Goal: Task Accomplishment & Management: Use online tool/utility

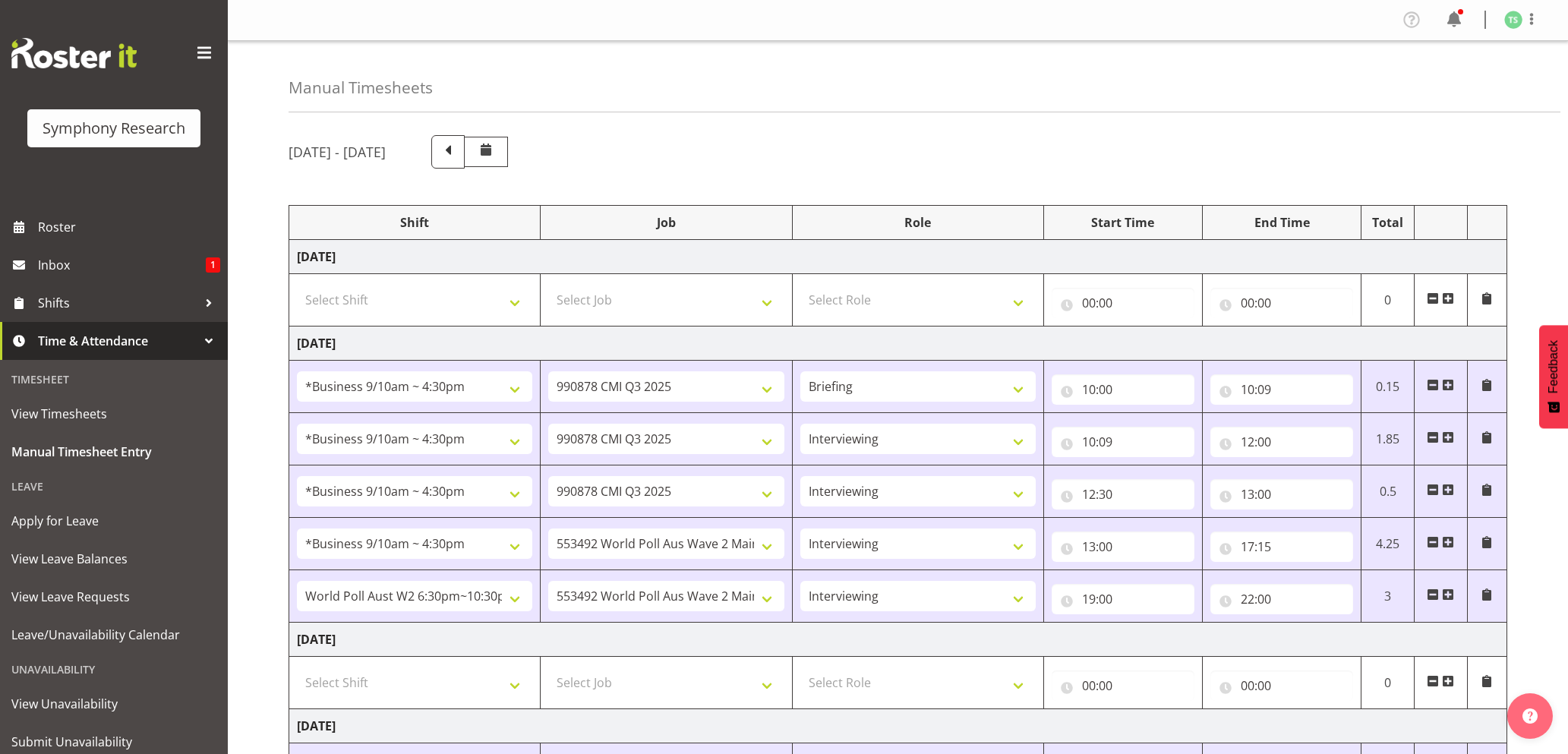
select select "26078"
select select "10239"
select select "26078"
select select "10239"
select select "47"
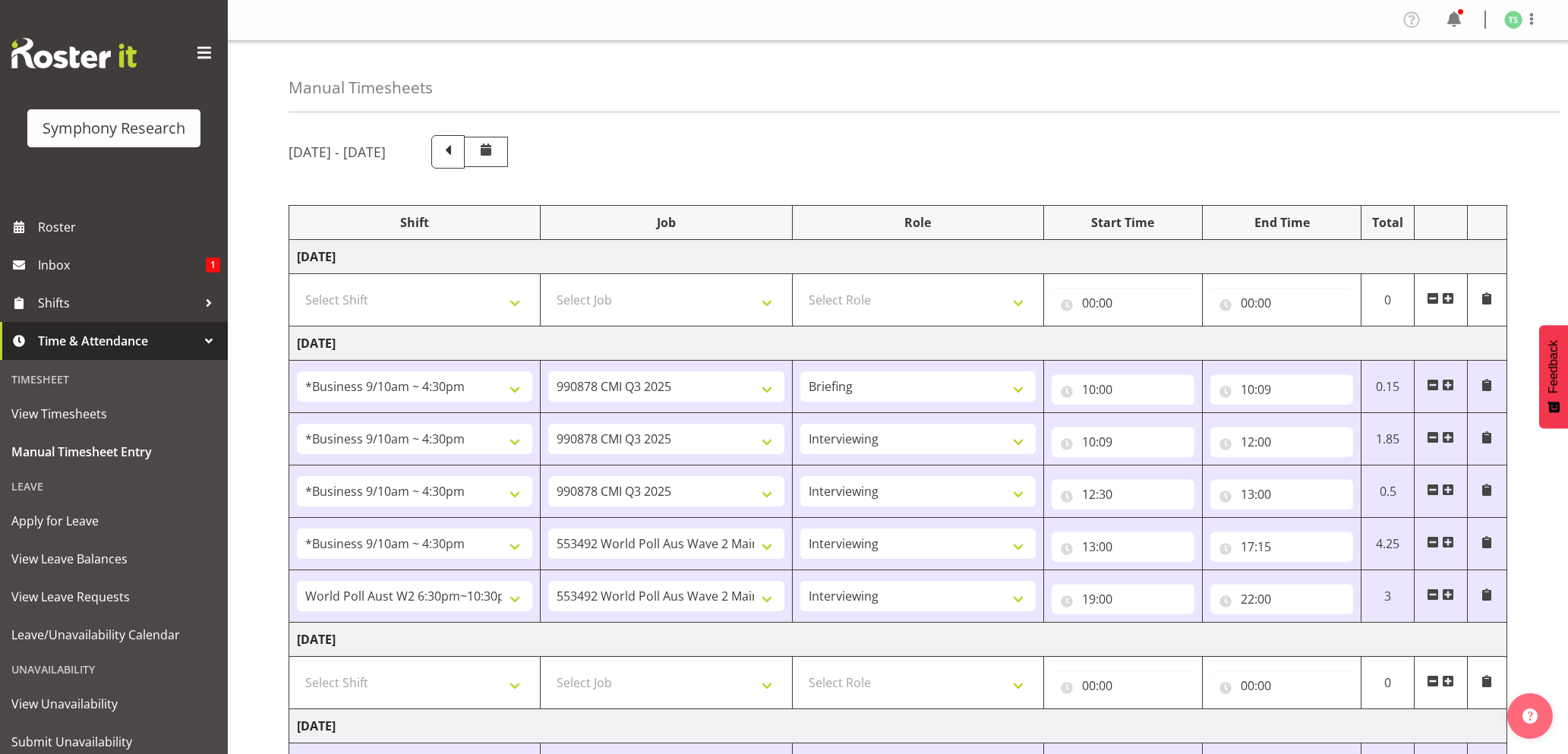
select select "26078"
select select "10239"
select select "47"
select select "26078"
select select "10499"
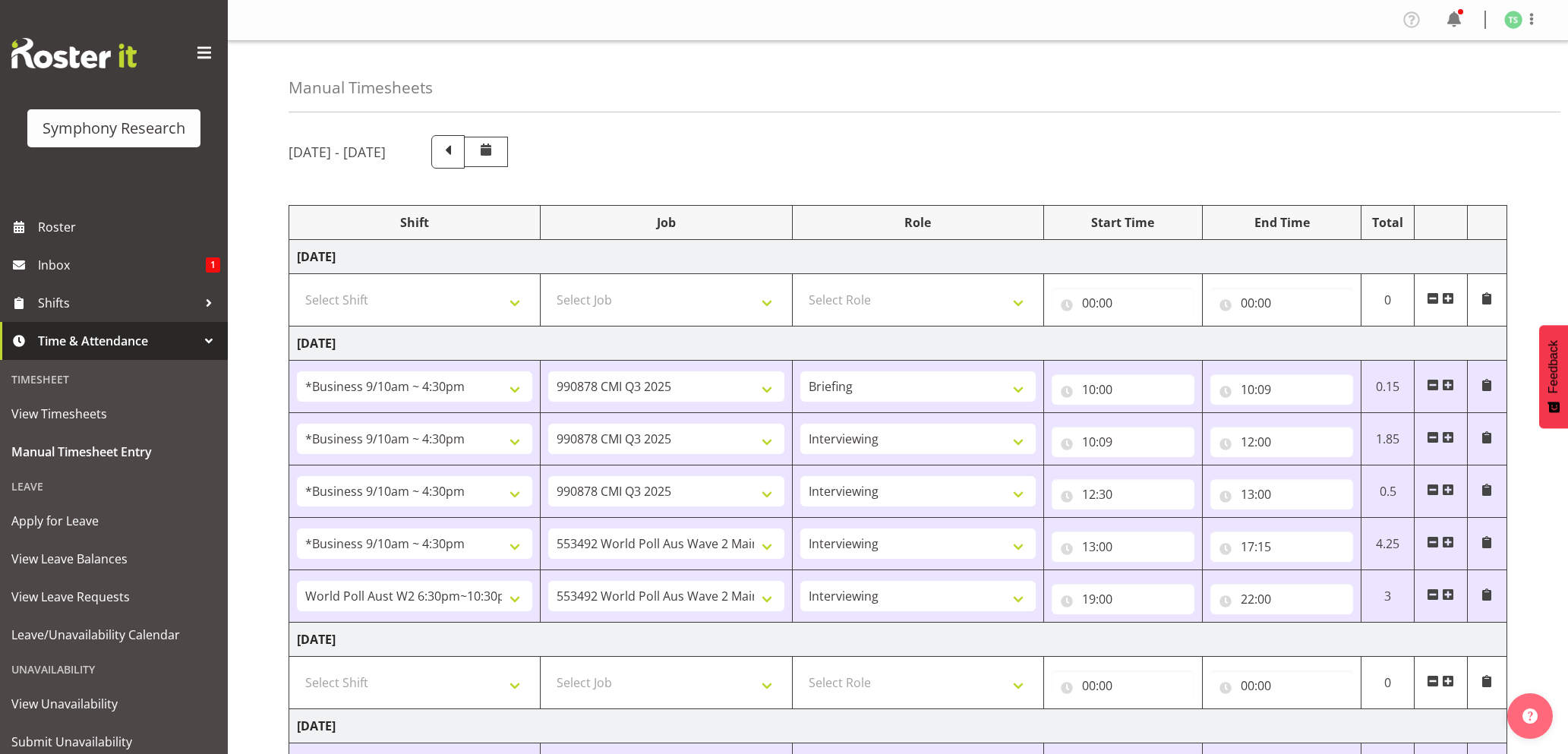
select select "47"
select select "56692"
select select "10499"
select select "47"
select select "26078"
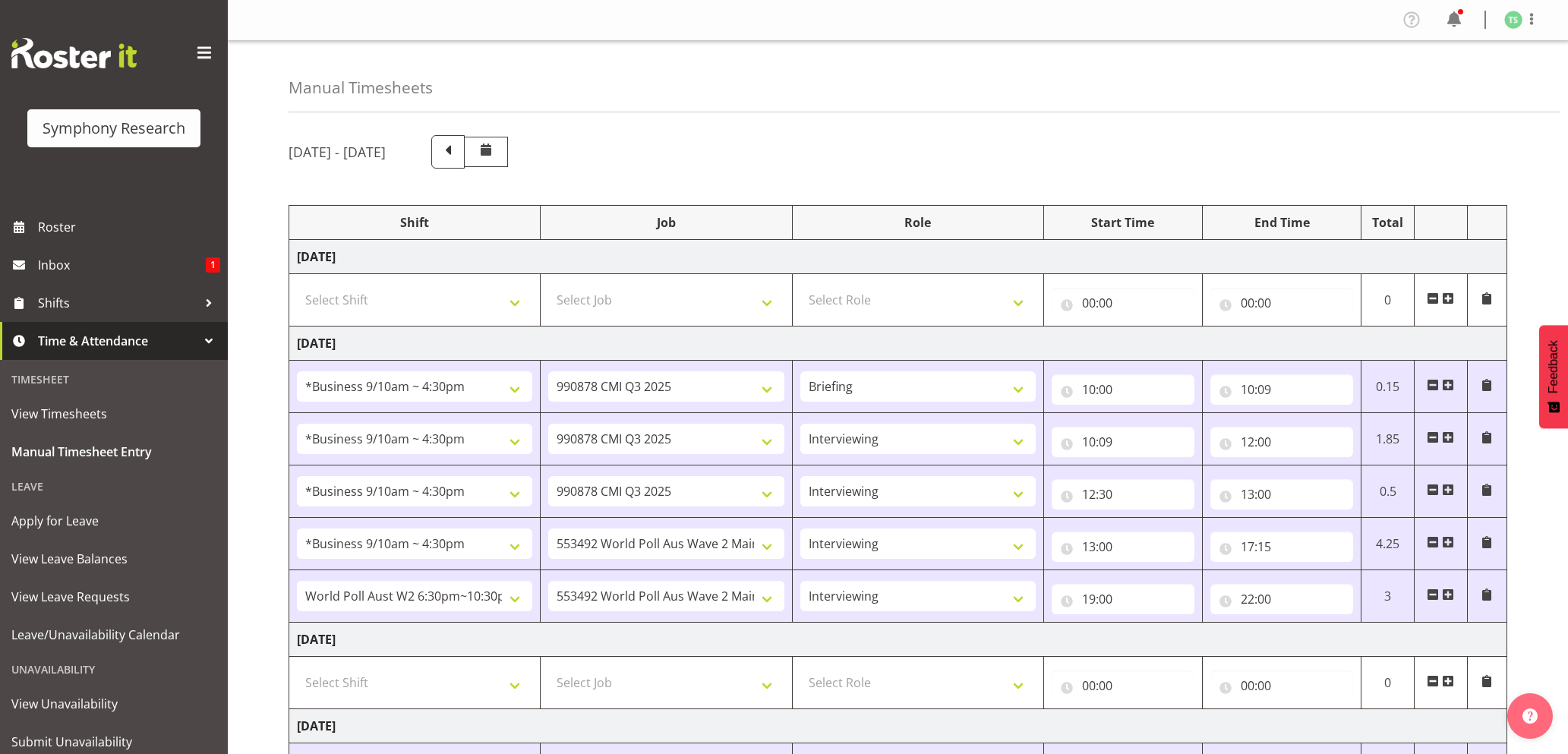
select select "10527"
select select "47"
select select "26078"
select select "9426"
select select "47"
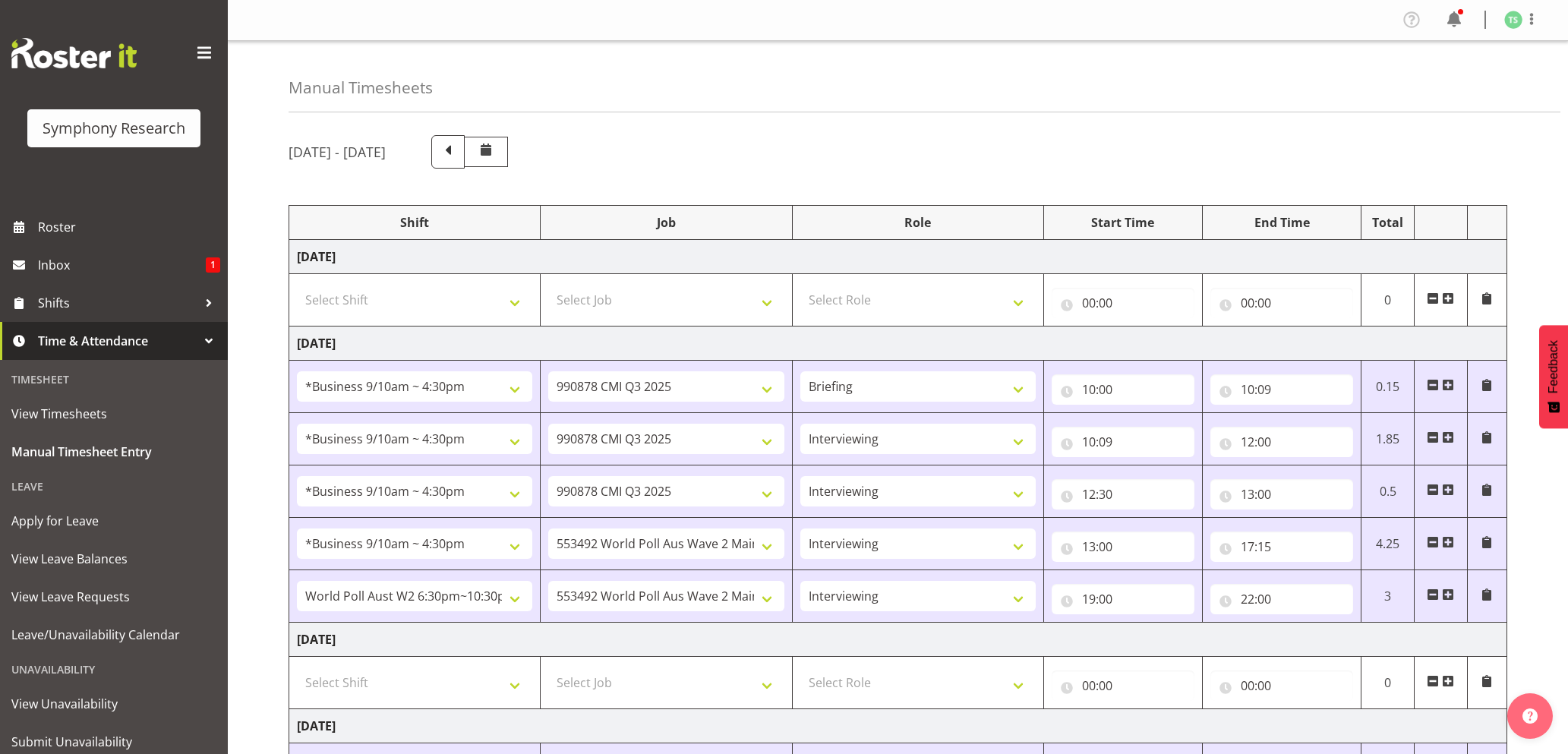
select select "56692"
select select "10499"
select select "47"
select select "26078"
select select "9426"
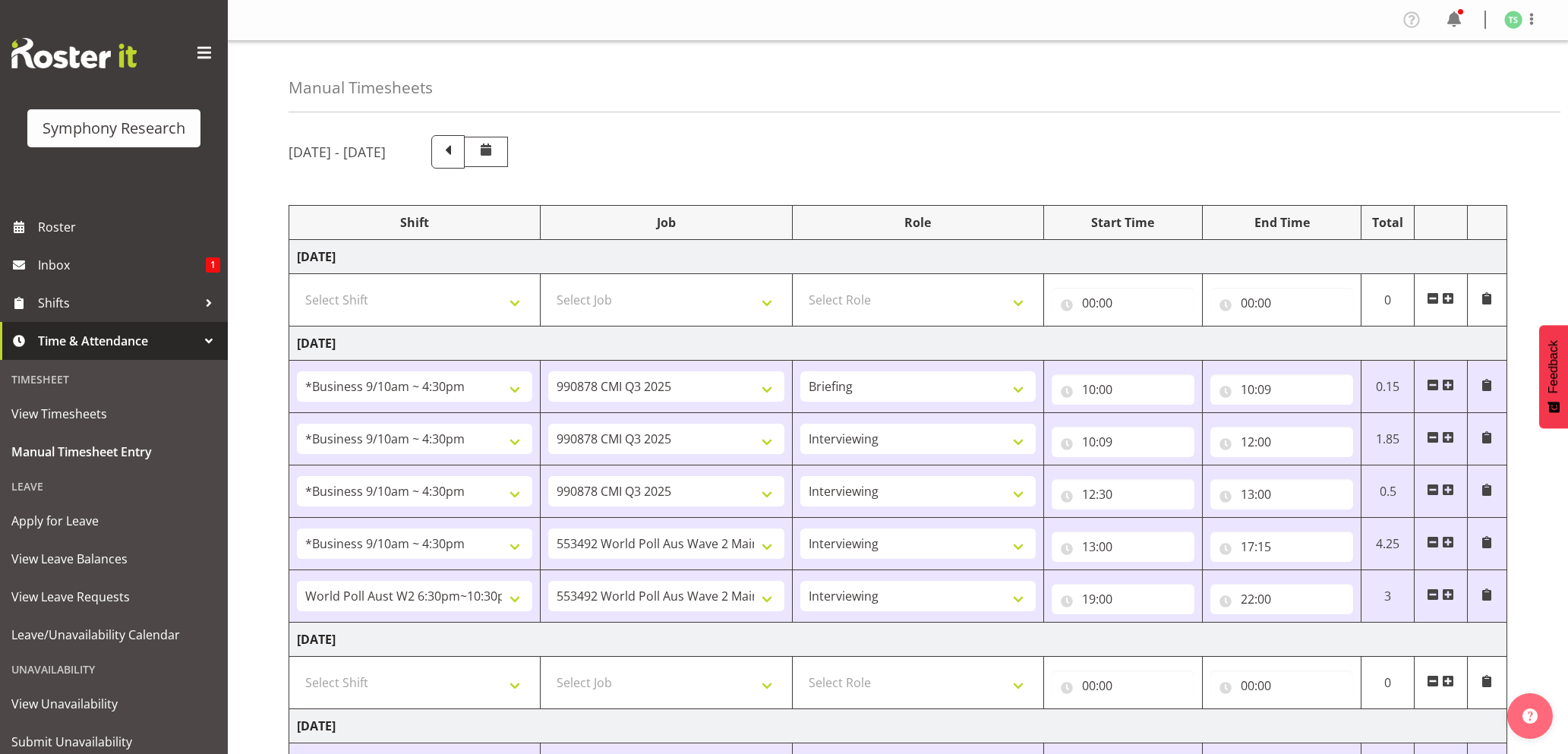
select select "47"
select select "26078"
select select "10527"
select select "47"
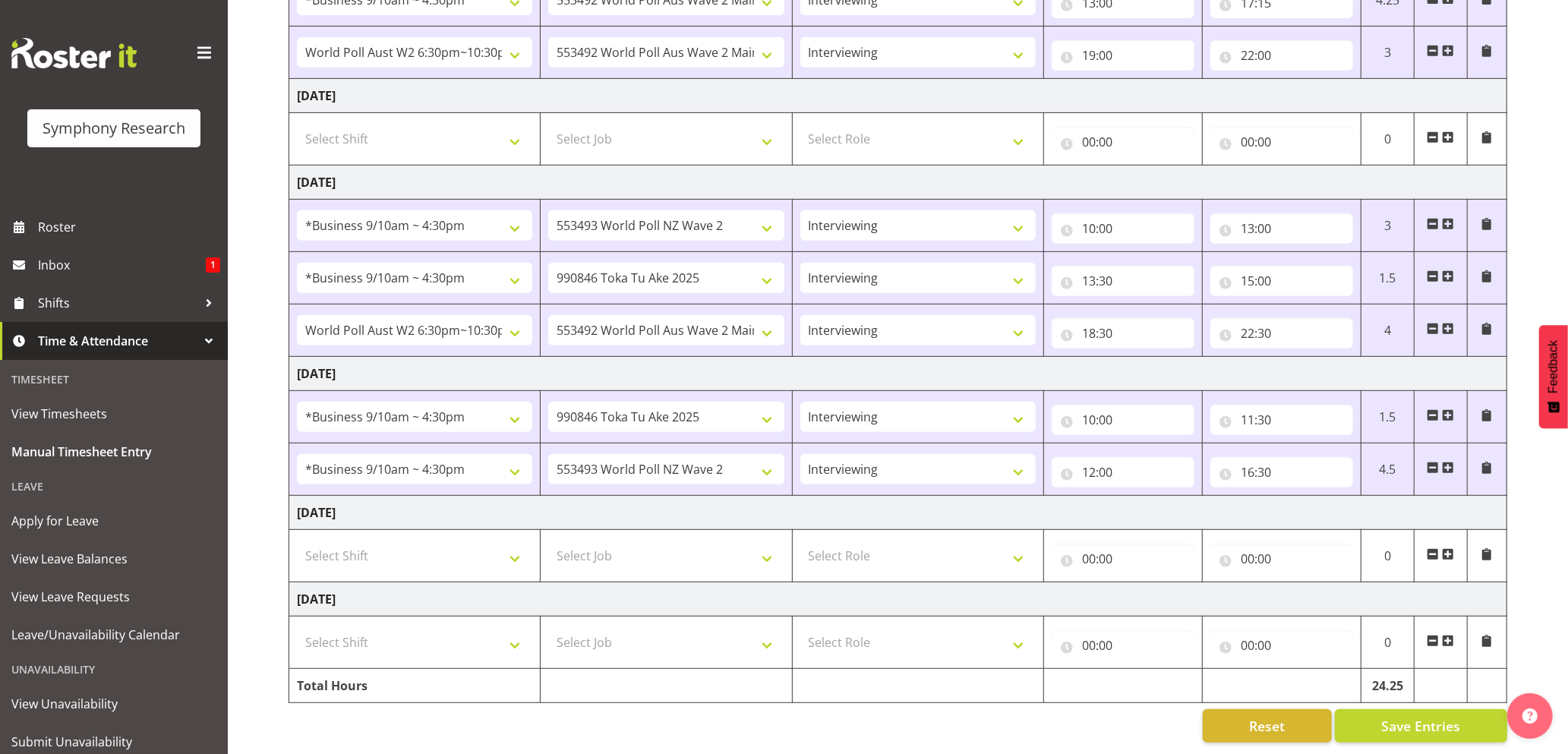
scroll to position [566, 0]
